Goal: Complete application form

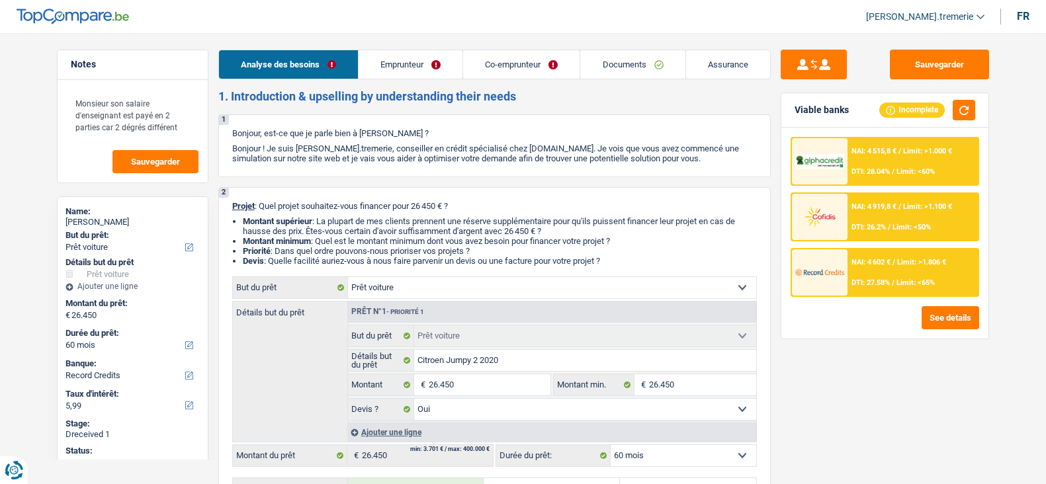
select select "car"
select select "60"
select select "record credits"
select select "car"
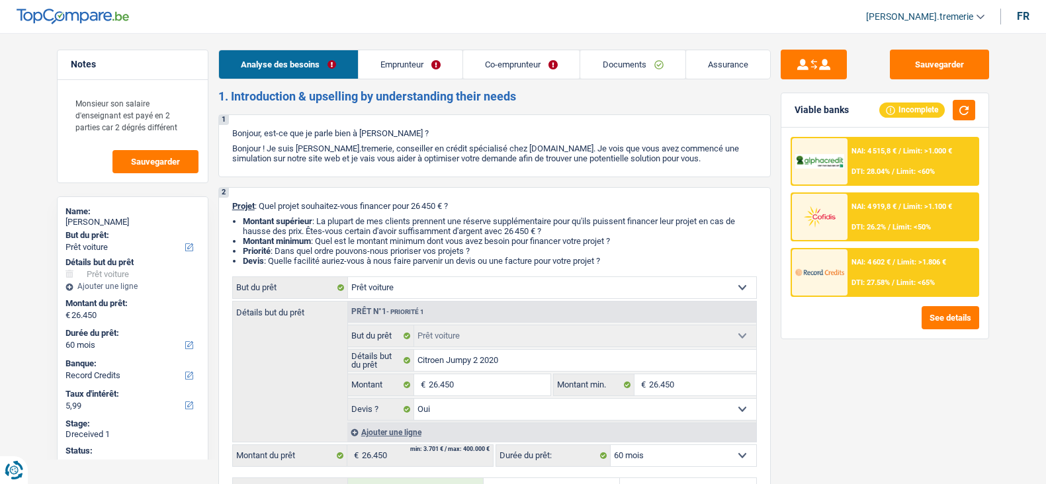
select select "car"
select select "yes"
select select "60"
select select "publicEmployee"
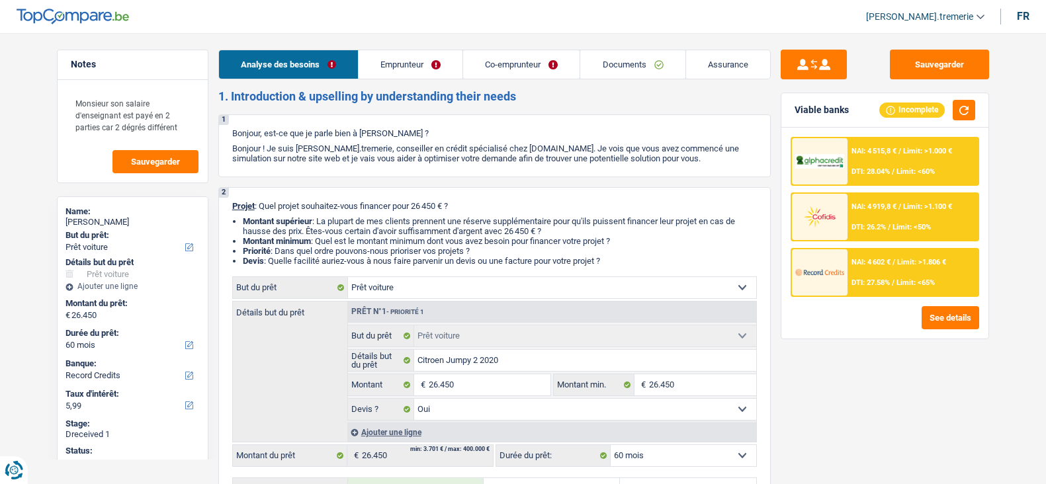
select select "familyAllowances"
select select "netSalary"
select select "mealVouchers"
select select "netSalary"
select select "mealVouchers"
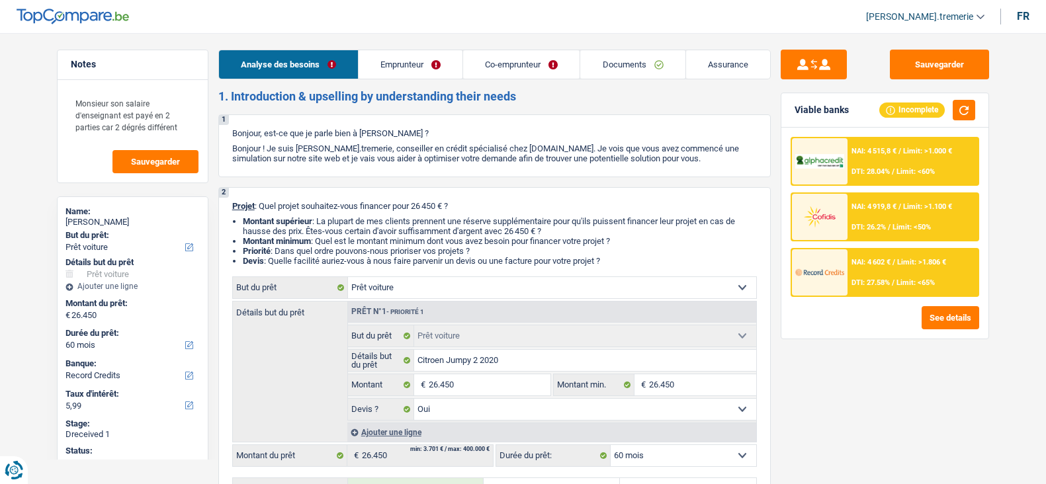
select select "mortgage"
select select "300"
select select "mortgage"
select select "300"
select select "car"
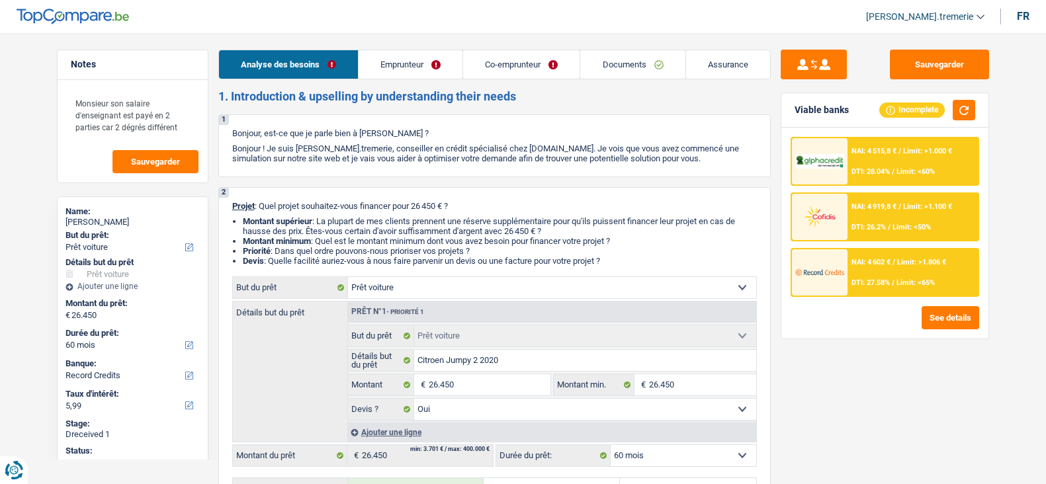
select select "car"
select select "yes"
select select "60"
